Goal: Task Accomplishment & Management: Use online tool/utility

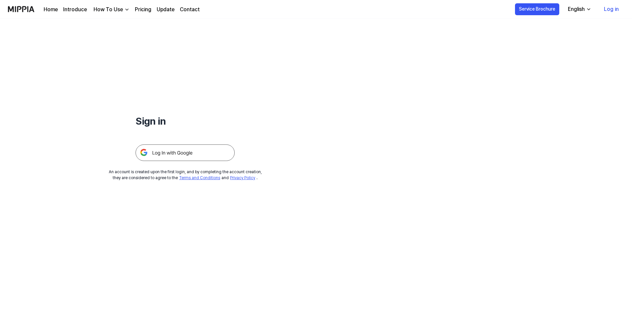
click at [212, 149] on img at bounding box center [185, 152] width 99 height 17
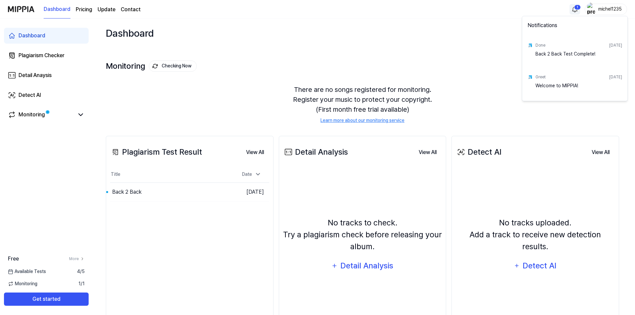
click at [568, 9] on html "Dashboard Pricing Update Contact 1 michel1235 Dashboard Plagiarism Checker Deta…" at bounding box center [317, 157] width 635 height 315
click at [581, 53] on div "Back 2 Back Test Complete!" at bounding box center [578, 57] width 87 height 13
click at [606, 49] on div "Done [DATE]" at bounding box center [578, 45] width 87 height 11
click at [533, 44] on div "Done [DATE] Back 2 Back Test Complete!" at bounding box center [574, 52] width 102 height 32
click at [53, 54] on html "Dashboard Pricing Update Contact michel1235 Dashboard Plagiarism Checker Detail…" at bounding box center [317, 157] width 635 height 315
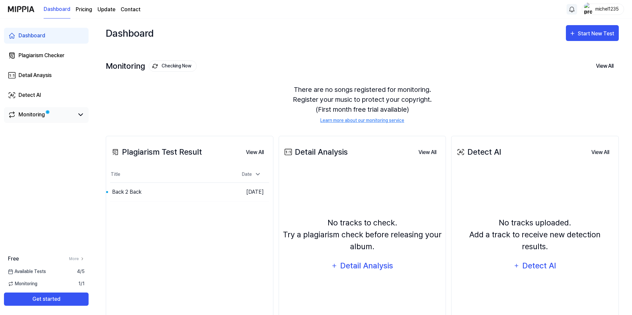
click at [63, 113] on link "Monitoring" at bounding box center [41, 115] width 66 height 8
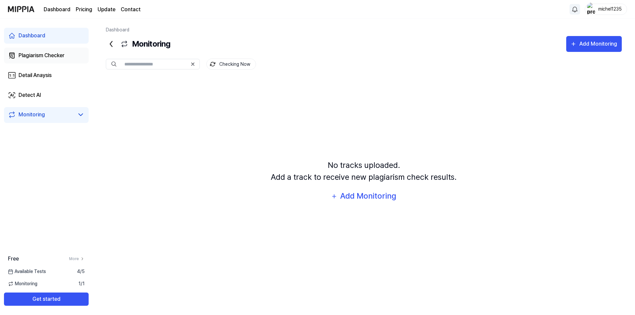
click at [51, 58] on div "Plagiarism Checker" at bounding box center [42, 56] width 46 height 8
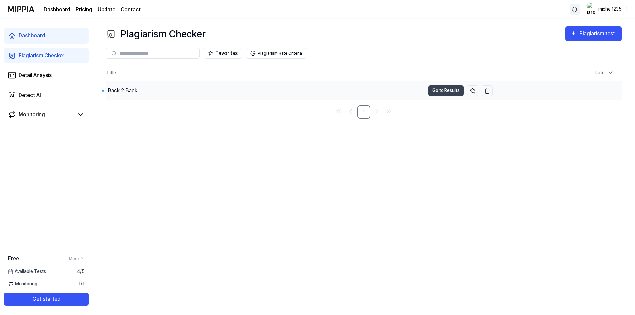
click at [211, 97] on div "Back 2 Back" at bounding box center [265, 90] width 319 height 19
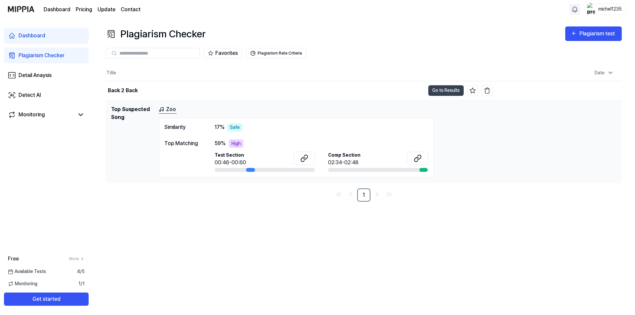
click at [170, 109] on link "Zoo" at bounding box center [168, 109] width 18 height 8
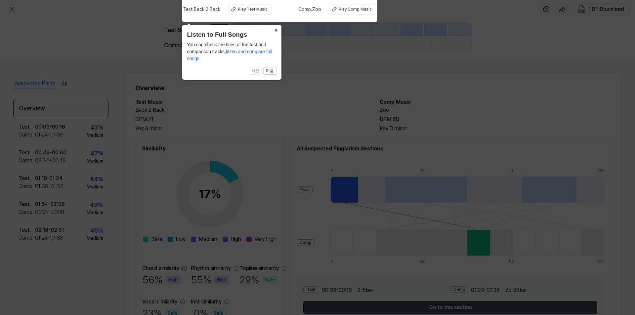
click at [275, 30] on button "×" at bounding box center [276, 29] width 11 height 9
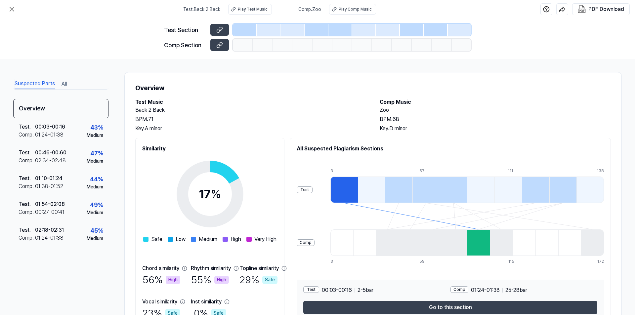
scroll to position [37, 0]
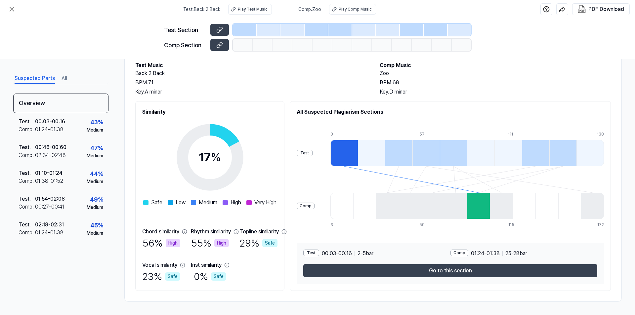
drag, startPoint x: 378, startPoint y: 153, endPoint x: 431, endPoint y: 159, distance: 52.9
click at [431, 159] on div at bounding box center [466, 153] width 273 height 26
click at [412, 157] on div at bounding box center [398, 153] width 27 height 26
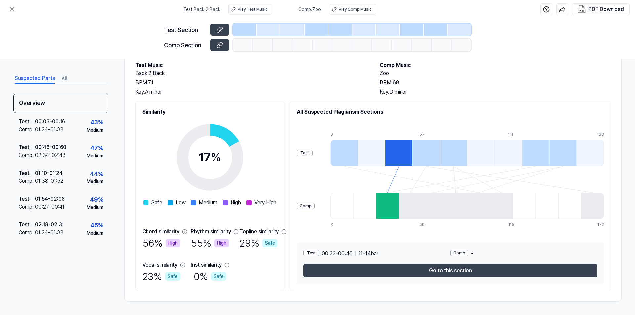
click at [458, 153] on div at bounding box center [453, 153] width 27 height 26
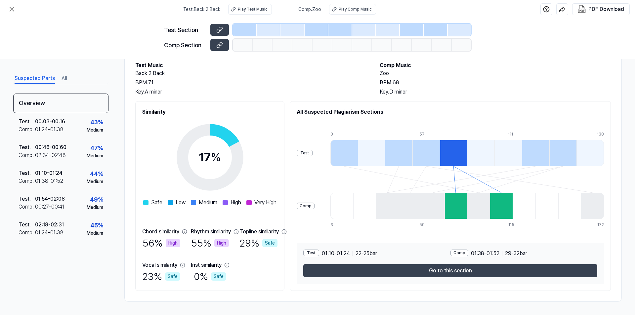
drag, startPoint x: 376, startPoint y: 150, endPoint x: 359, endPoint y: 149, distance: 17.2
click at [358, 150] on div at bounding box center [343, 153] width 27 height 26
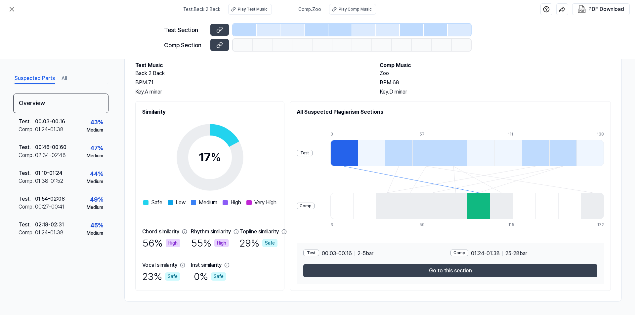
scroll to position [0, 0]
